Goal: Task Accomplishment & Management: Complete application form

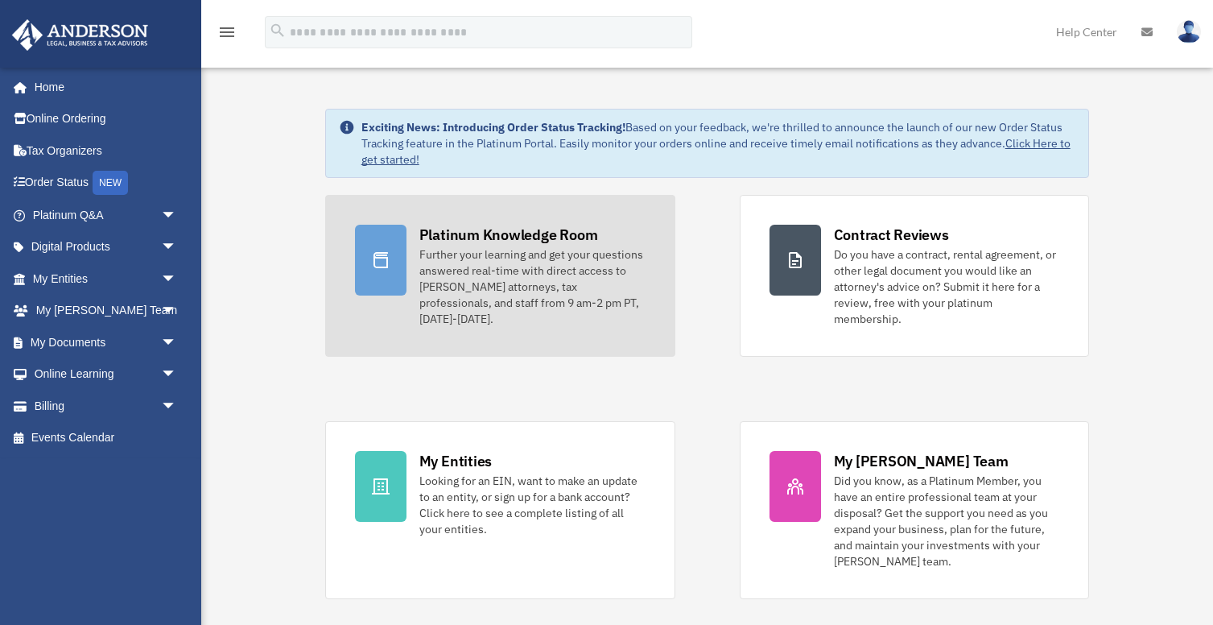
click at [527, 226] on div "Platinum Knowledge Room" at bounding box center [508, 235] width 179 height 20
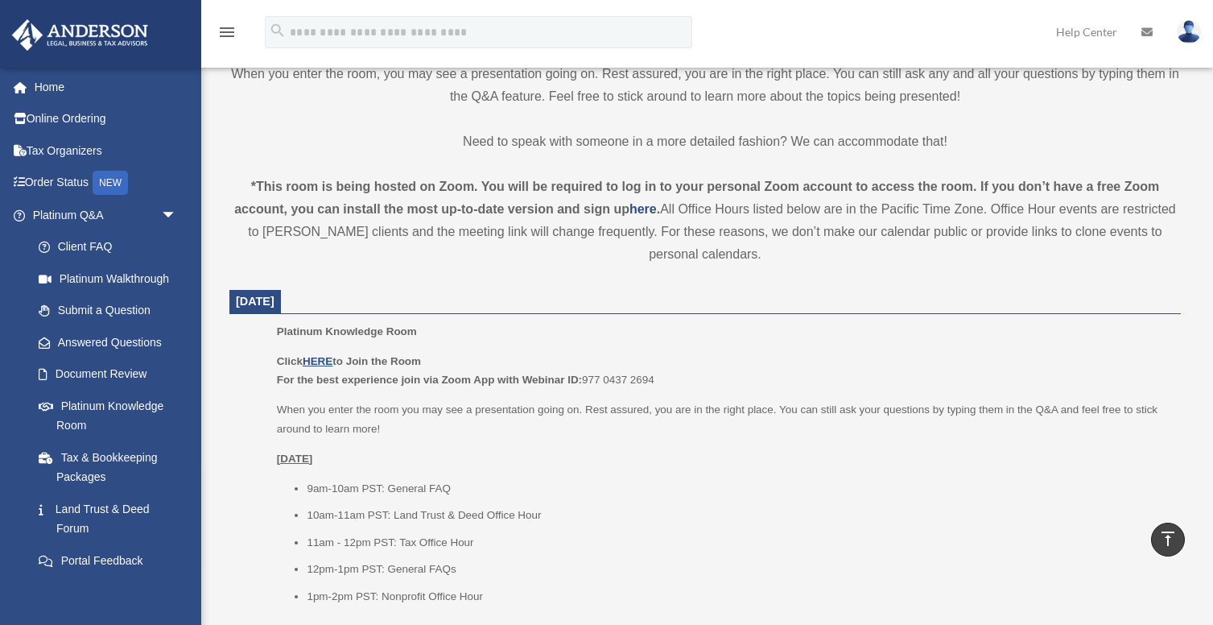
scroll to position [575, 0]
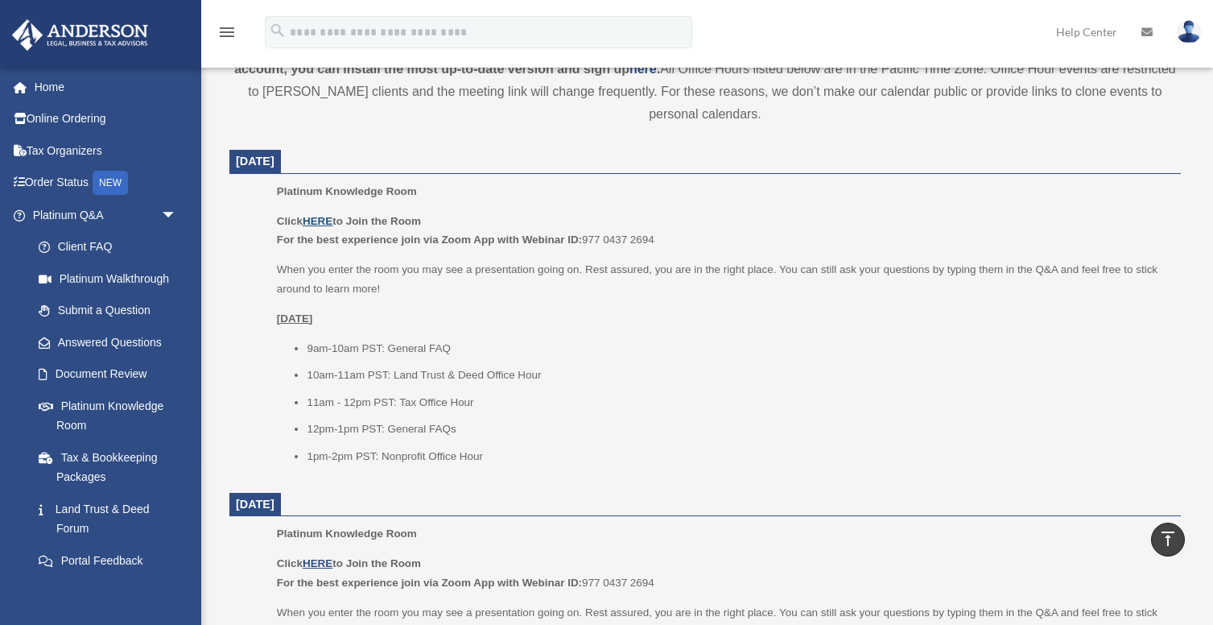
click at [323, 223] on u "HERE" at bounding box center [318, 221] width 30 height 12
click at [259, 8] on div "menu search Site Menu add helenjiang2687@hotmail.com My Profile Reset Password …" at bounding box center [606, 33] width 1213 height 67
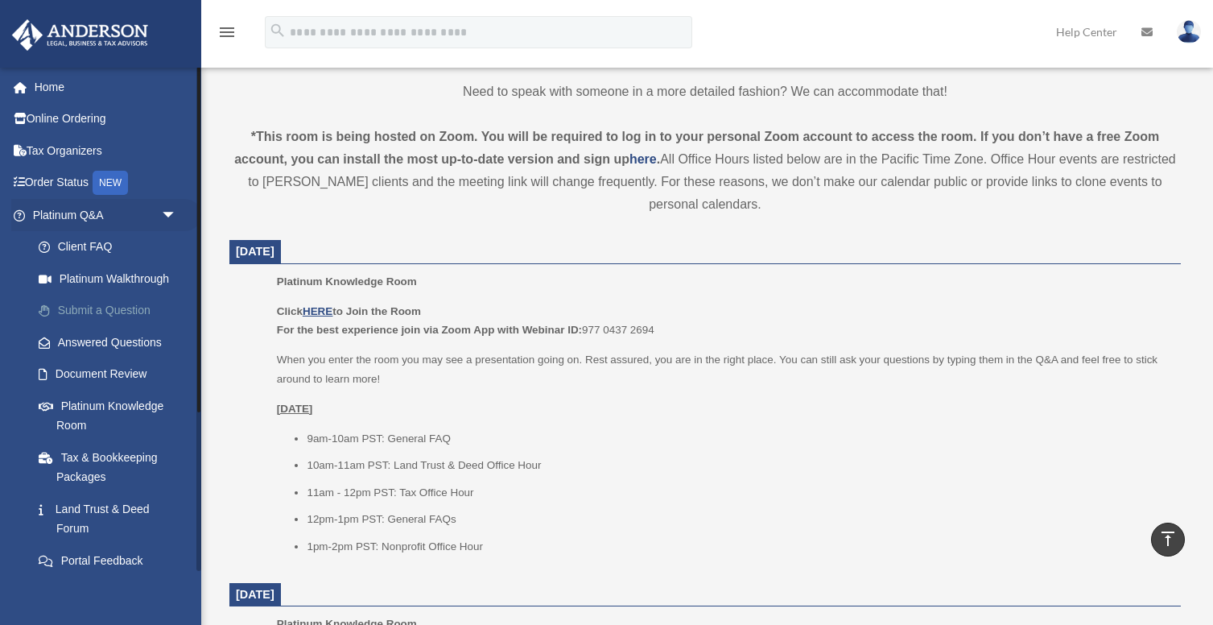
scroll to position [481, 0]
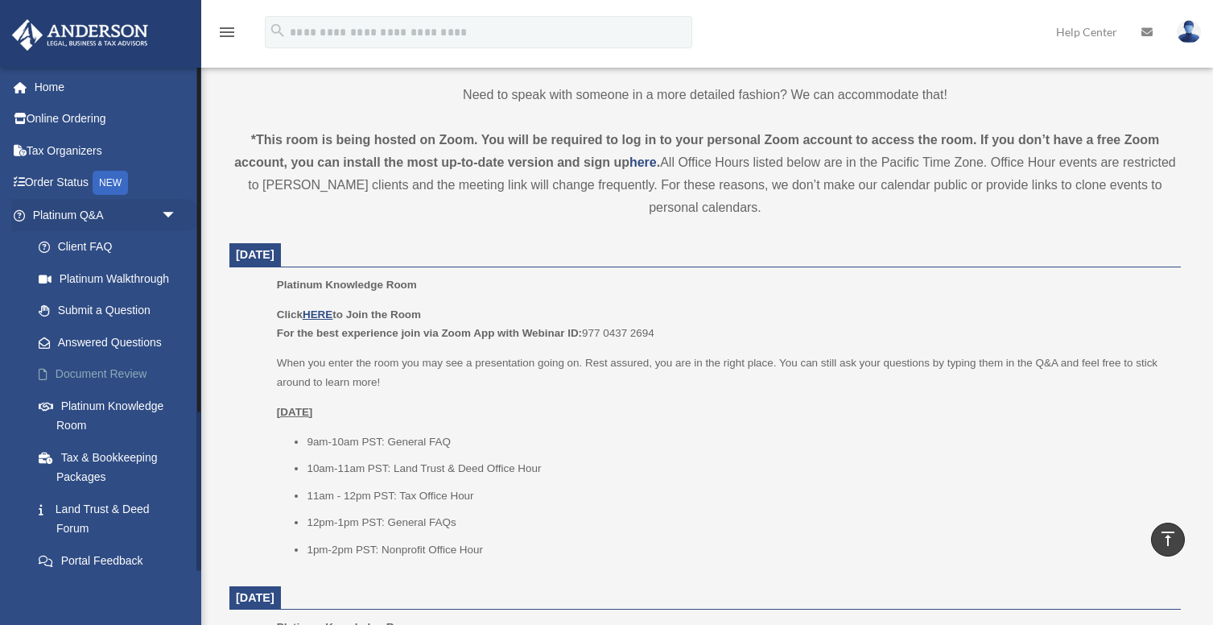
click at [130, 371] on link "Document Review" at bounding box center [112, 374] width 179 height 32
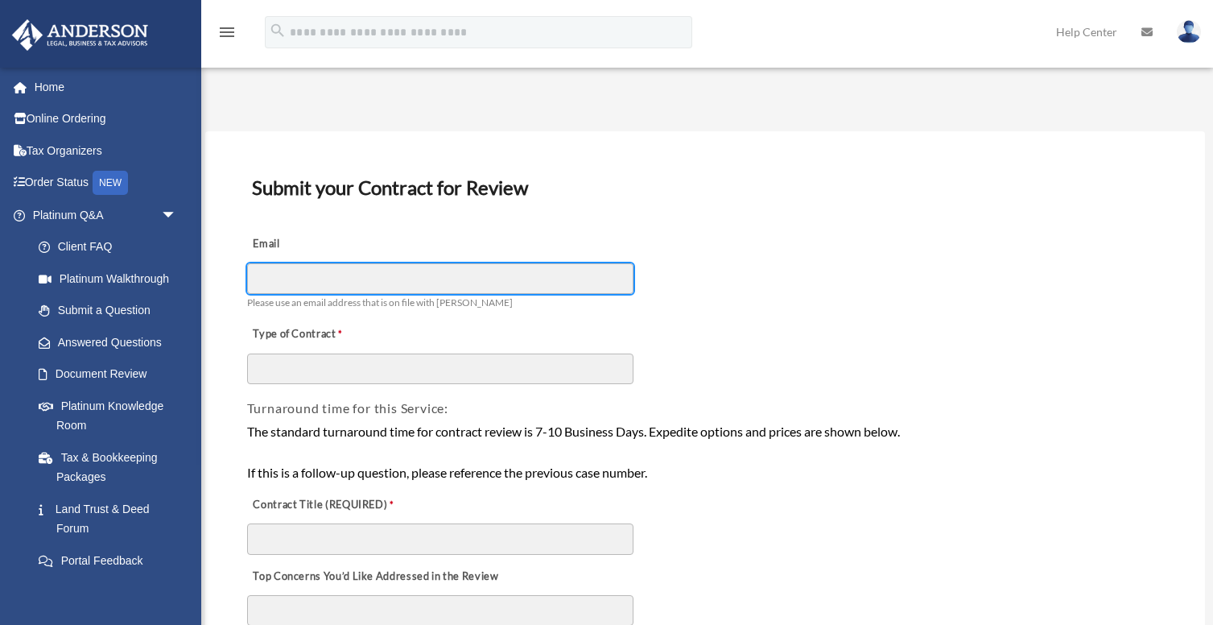
click at [332, 267] on input "Email" at bounding box center [440, 278] width 386 height 31
type input "**********"
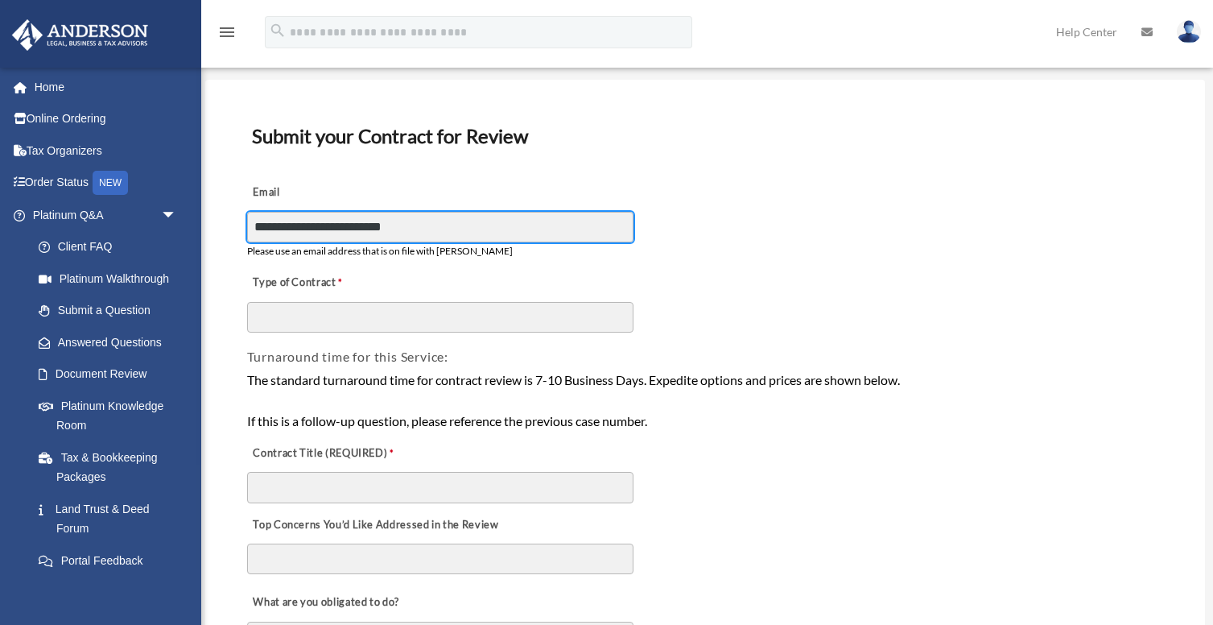
scroll to position [55, 0]
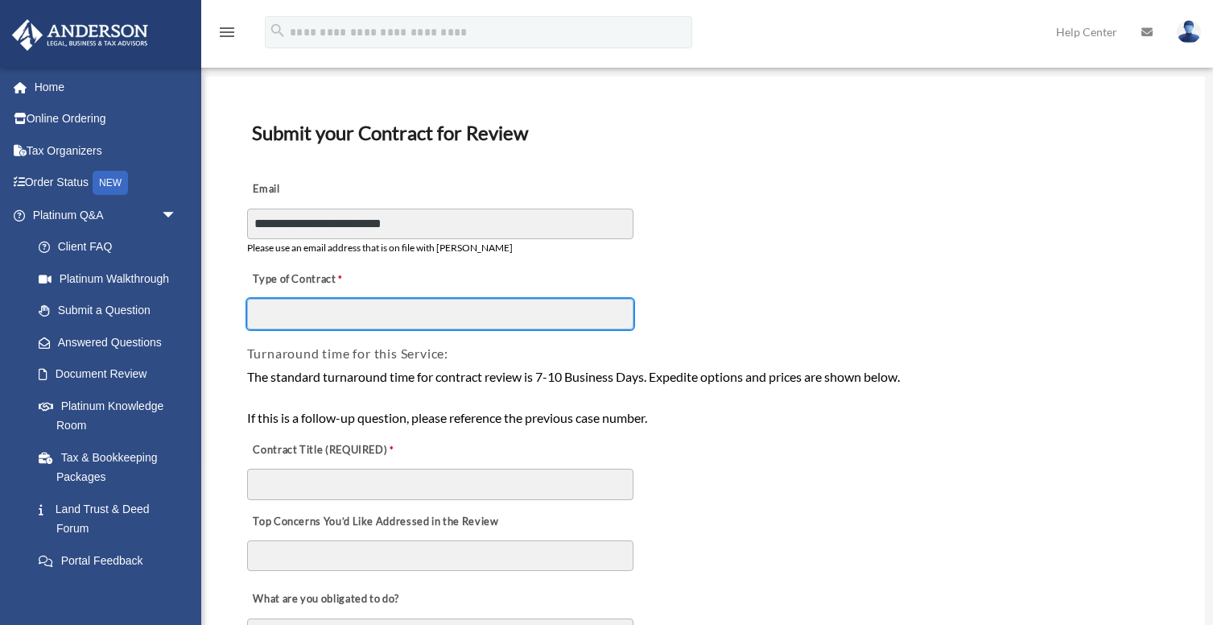
click at [384, 309] on input "Type of Contract" at bounding box center [440, 314] width 386 height 31
type input "*****"
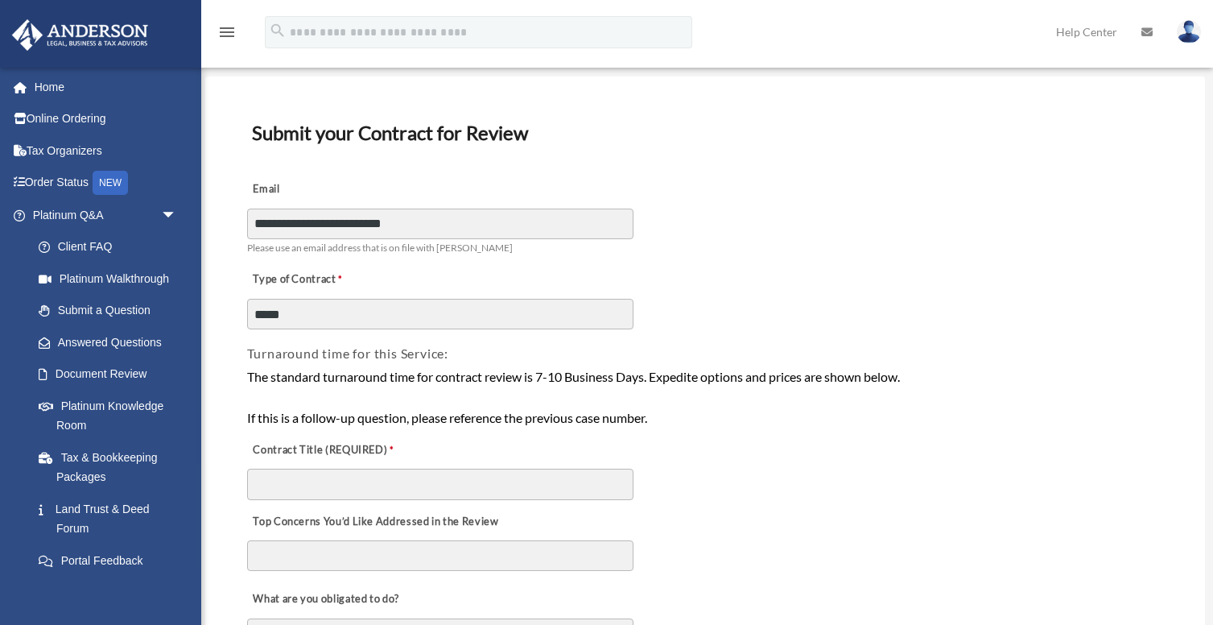
click at [508, 401] on div "The standard turnaround time for contract review is 7-10 Business Days. Expedit…" at bounding box center [705, 397] width 917 height 62
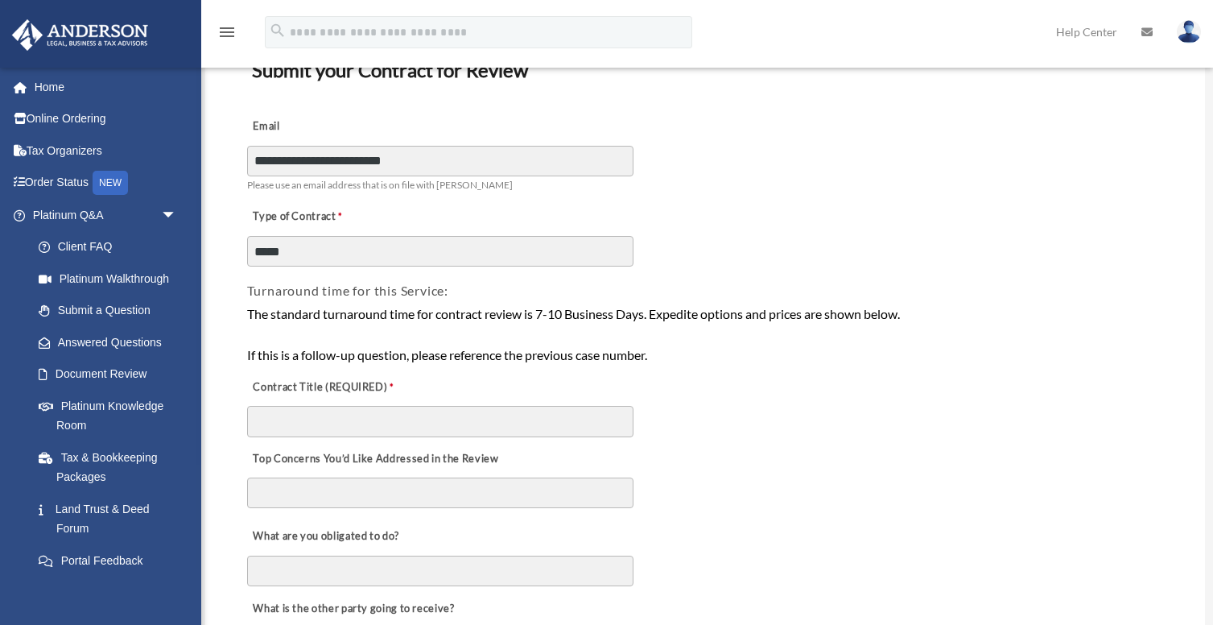
scroll to position [184, 0]
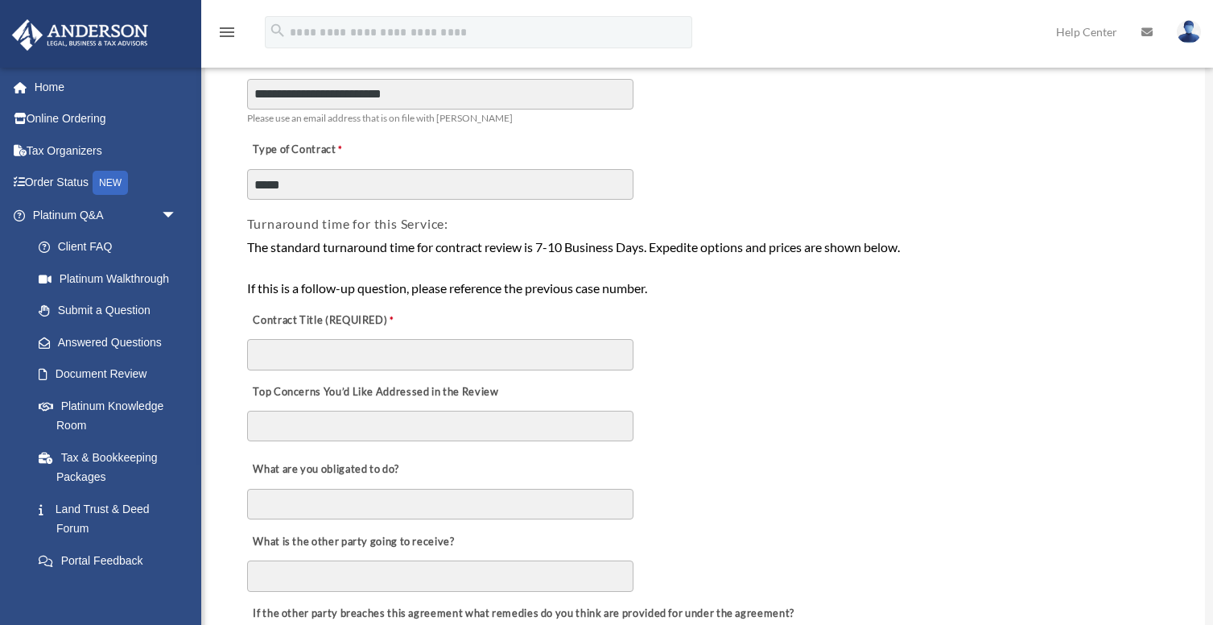
click at [481, 294] on div "The standard turnaround time for contract review is 7-10 Business Days. Expedit…" at bounding box center [705, 268] width 917 height 62
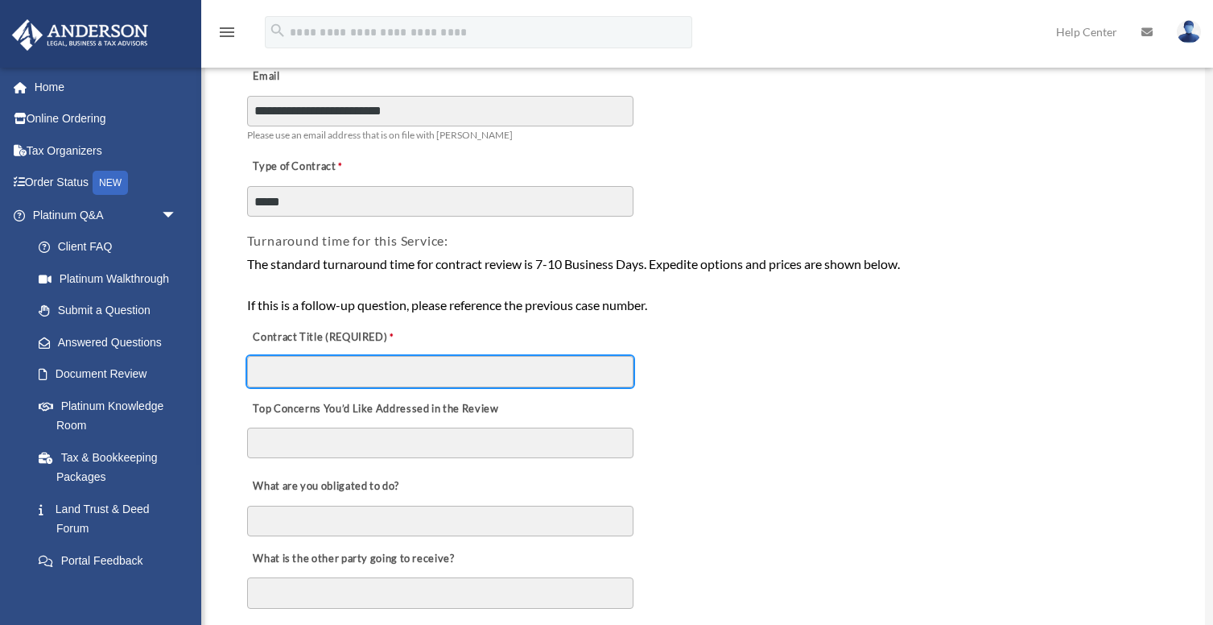
click at [351, 380] on input "Contract Title (REQUIRED)" at bounding box center [440, 371] width 386 height 31
